Goal: Navigation & Orientation: Find specific page/section

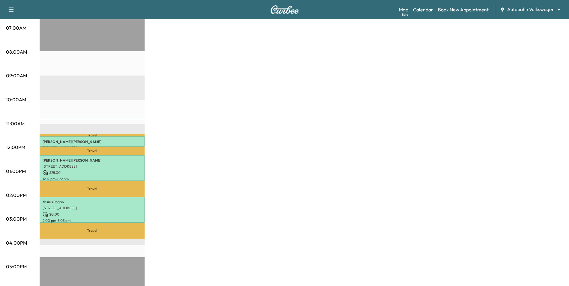
scroll to position [150, 0]
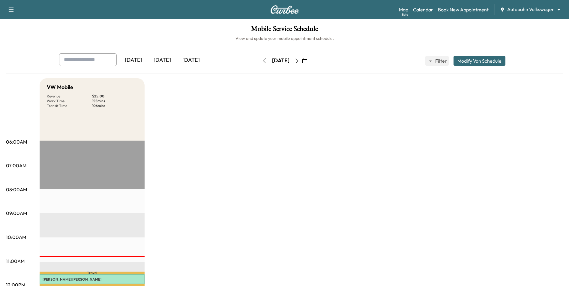
click at [302, 59] on button "button" at bounding box center [297, 61] width 10 height 10
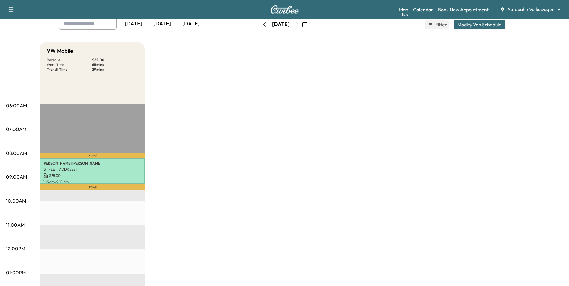
scroll to position [30, 0]
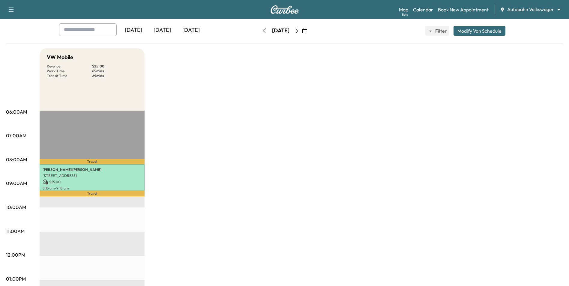
click at [262, 31] on icon "button" at bounding box center [264, 30] width 5 height 5
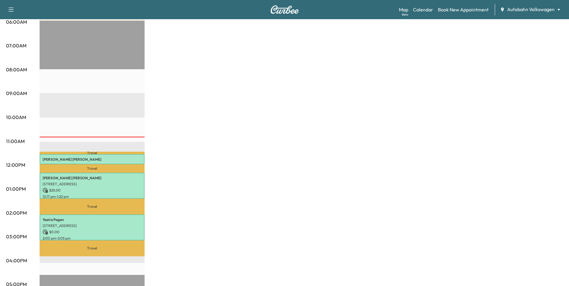
scroll to position [90, 0]
